Goal: Task Accomplishment & Management: Manage account settings

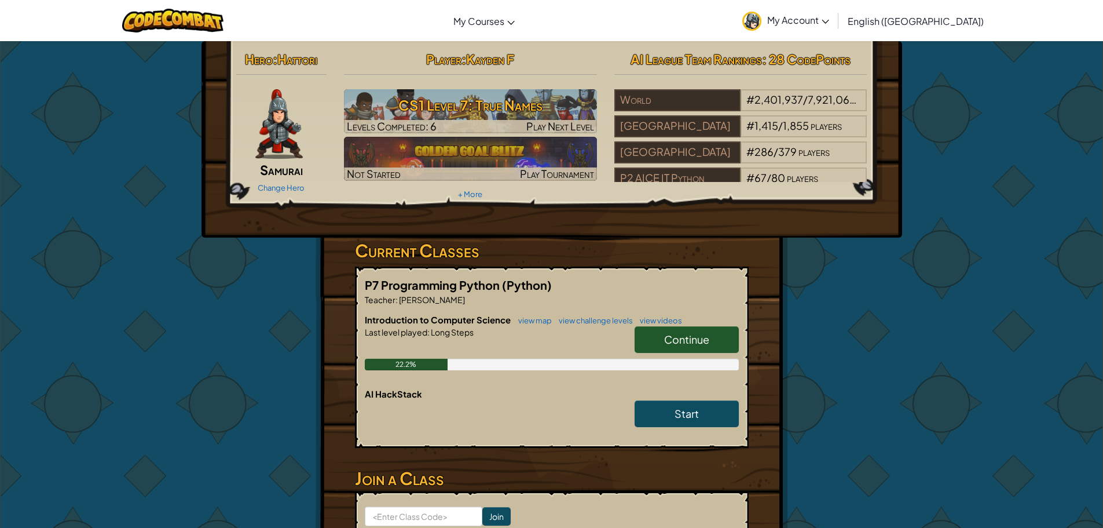
click at [829, 25] on span "My Account" at bounding box center [798, 20] width 62 height 12
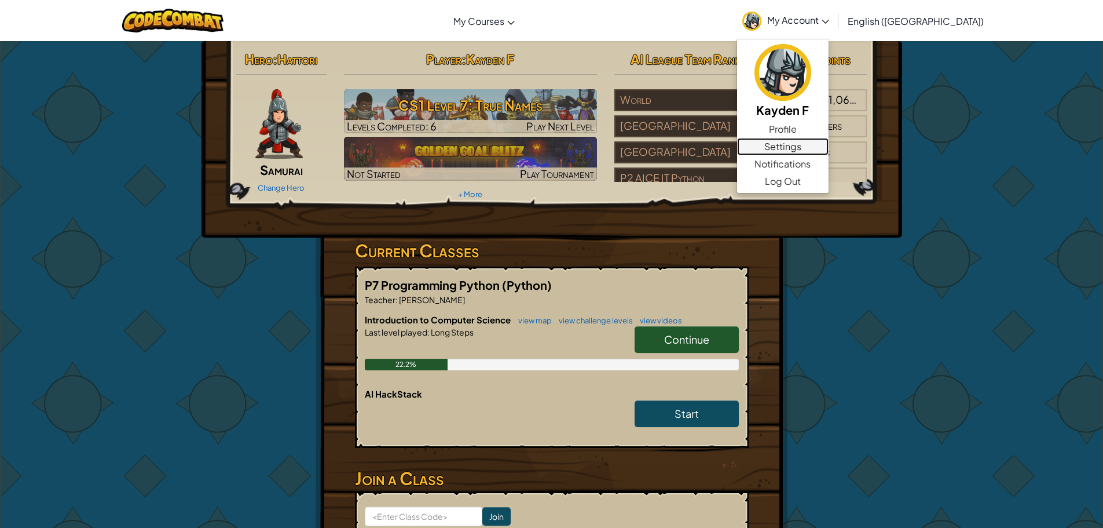
click at [829, 142] on link "Settings" at bounding box center [783, 146] width 92 height 17
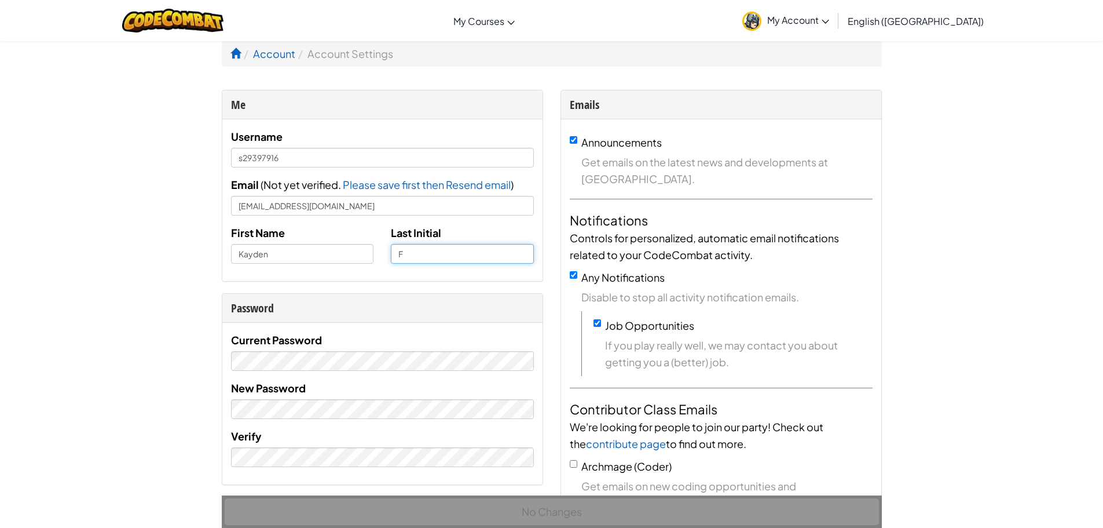
click at [432, 247] on input "F" at bounding box center [462, 254] width 143 height 20
click at [465, 245] on input "[PERSON_NAME]" at bounding box center [462, 254] width 143 height 20
type input "[PERSON_NAME]"
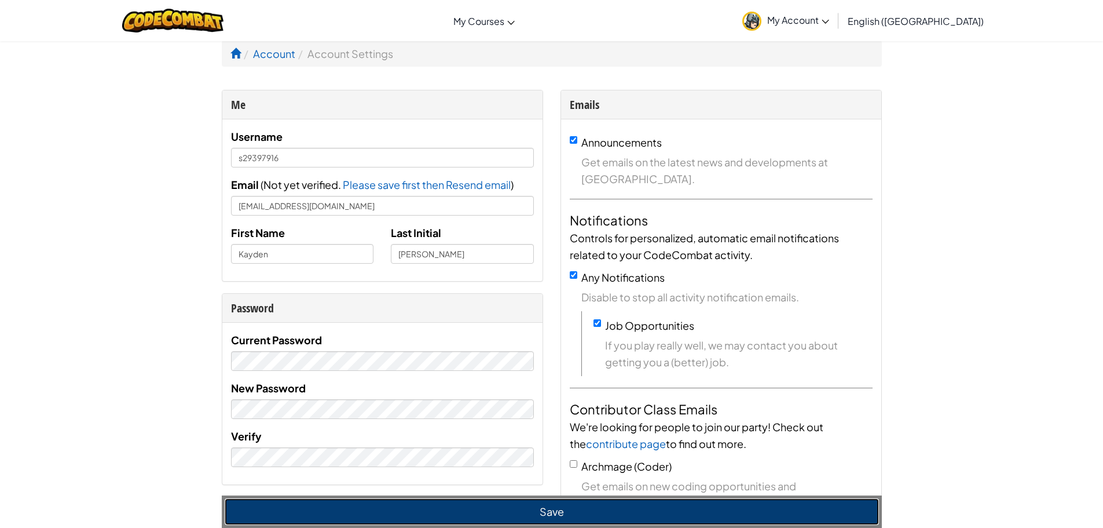
click at [562, 514] on button "Save" at bounding box center [552, 511] width 654 height 27
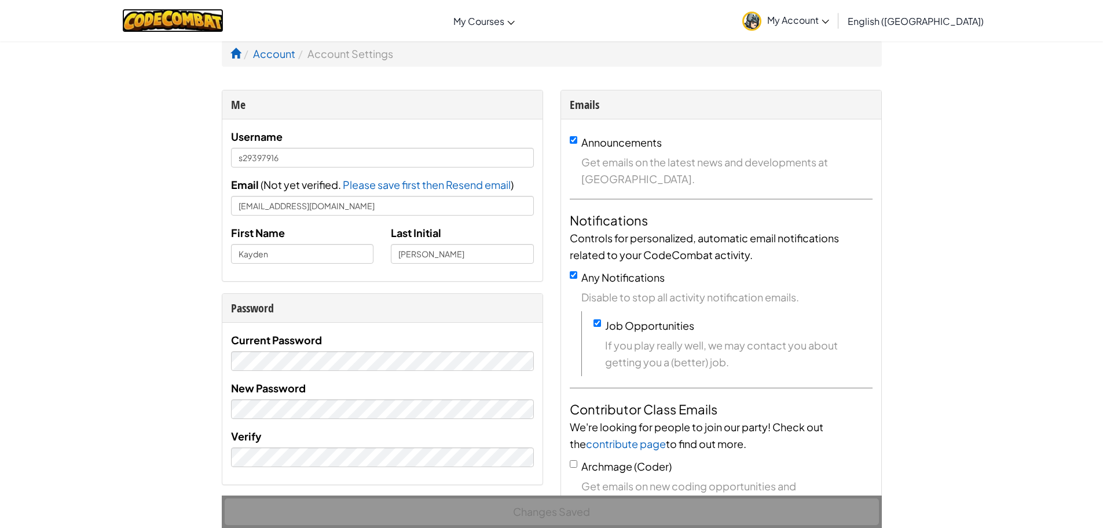
click at [191, 11] on img at bounding box center [172, 21] width 101 height 24
